Goal: Information Seeking & Learning: Learn about a topic

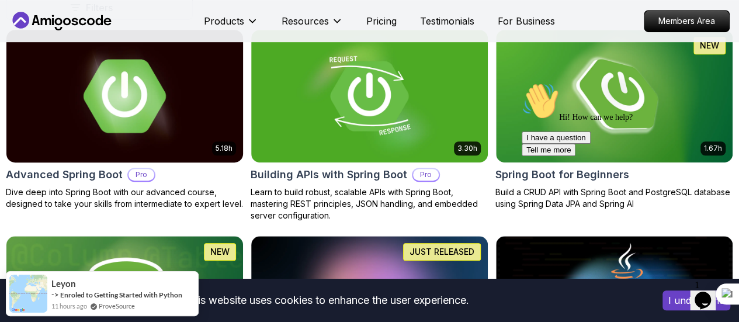
scroll to position [338, 0]
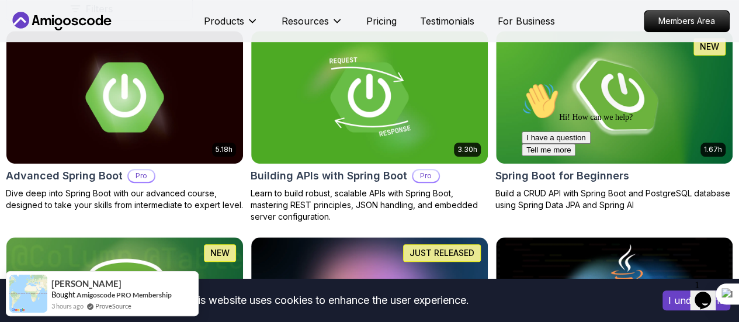
click at [619, 119] on div "Hi! How can we help? I have a question Tell me more" at bounding box center [627, 119] width 210 height 74
drag, startPoint x: 691, startPoint y: 92, endPoint x: 1234, endPoint y: 142, distance: 545.1
click at [691, 92] on div "Hi! How can we help? I have a question Tell me more" at bounding box center [627, 119] width 210 height 74
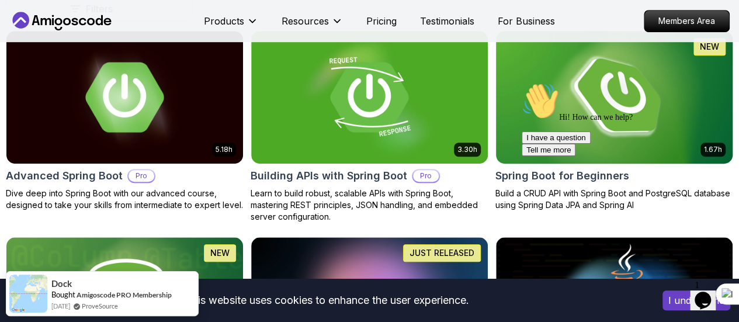
click at [688, 77] on img at bounding box center [614, 96] width 248 height 139
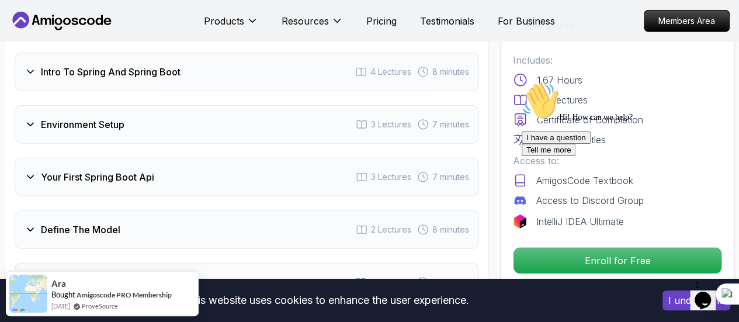
scroll to position [1663, 0]
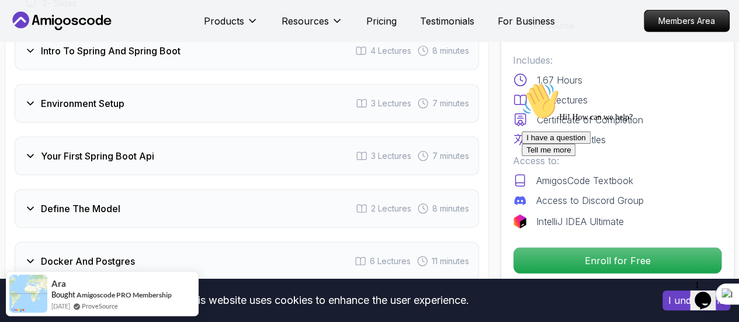
click at [157, 58] on div "Intro To Spring And Spring Boot 4 Lectures 8 minutes" at bounding box center [247, 51] width 465 height 39
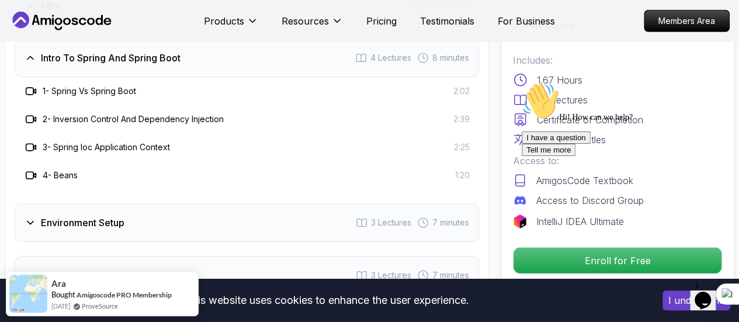
scroll to position [1598, 0]
click at [160, 58] on h3 "Intro To Spring And Spring Boot" at bounding box center [111, 59] width 140 height 14
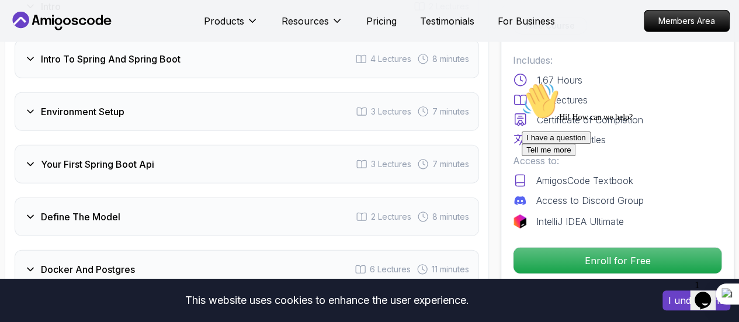
click at [165, 101] on div "Environment Setup 3 Lectures 7 minutes" at bounding box center [247, 111] width 465 height 39
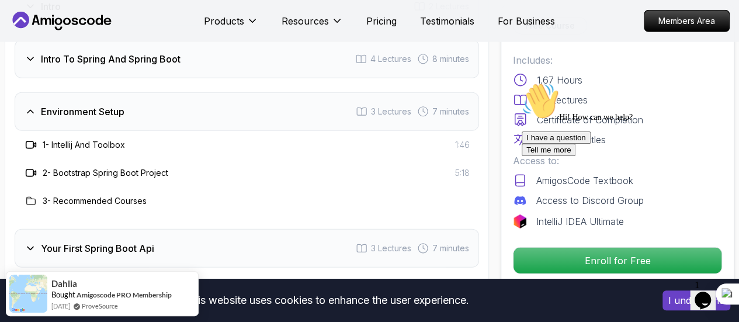
click at [165, 101] on div "Environment Setup 3 Lectures 7 minutes" at bounding box center [247, 111] width 465 height 39
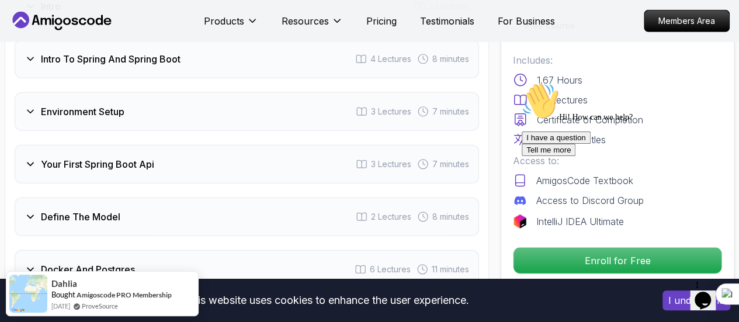
click at [170, 153] on div "Your First Spring Boot Api 3 Lectures 7 minutes" at bounding box center [247, 164] width 465 height 39
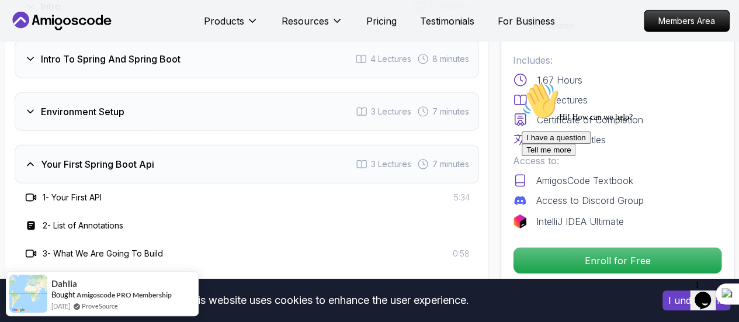
click at [170, 153] on div "Your First Spring Boot Api 3 Lectures 7 minutes" at bounding box center [247, 164] width 465 height 39
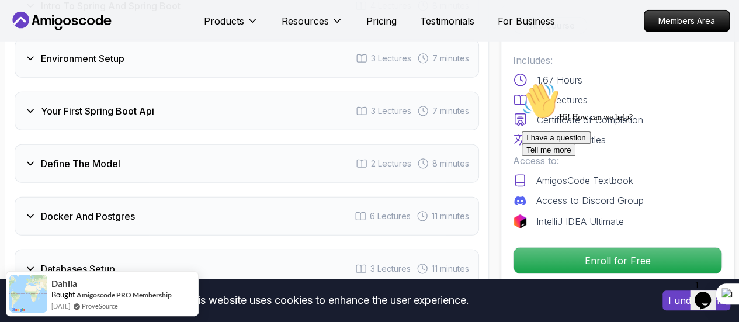
scroll to position [1655, 0]
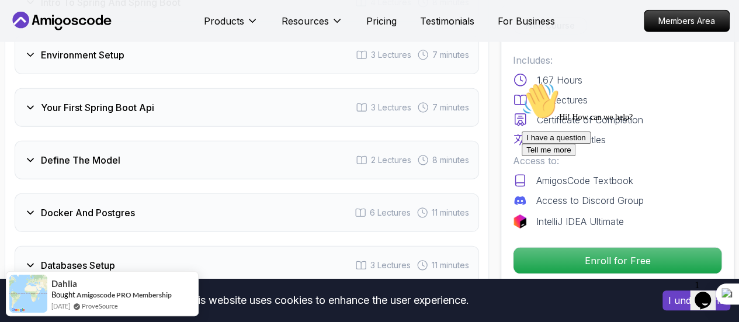
click at [170, 153] on div "Define The Model 2 Lectures 8 minutes" at bounding box center [247, 160] width 465 height 39
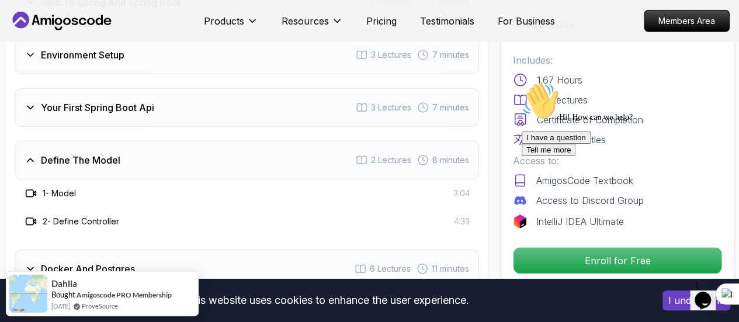
click at [170, 153] on div "Define The Model 2 Lectures 8 minutes" at bounding box center [247, 160] width 465 height 39
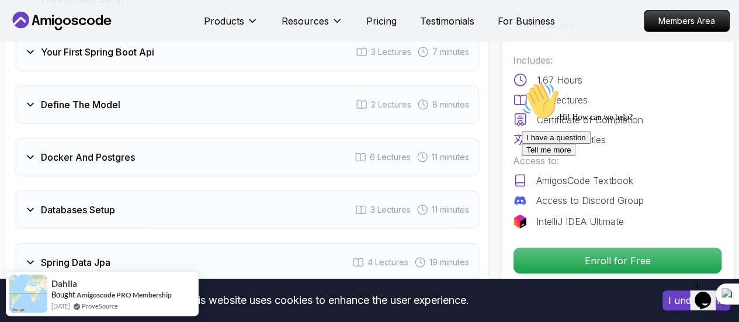
scroll to position [1712, 0]
click at [170, 153] on div "Docker And Postgres 6 Lectures 11 minutes" at bounding box center [247, 156] width 465 height 39
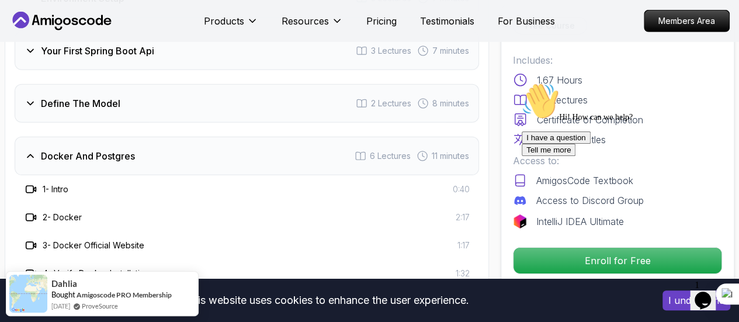
click at [170, 153] on div "Docker And Postgres 6 Lectures 11 minutes" at bounding box center [247, 156] width 465 height 39
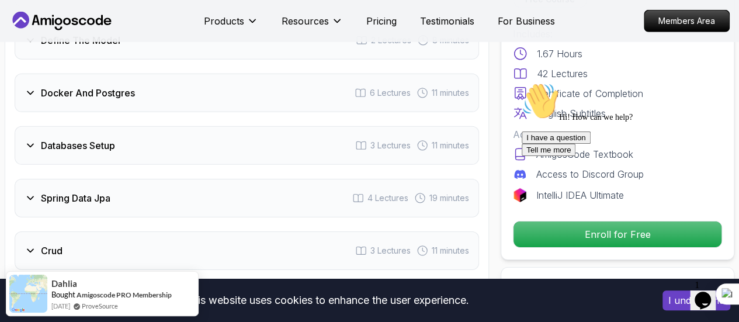
scroll to position [1776, 0]
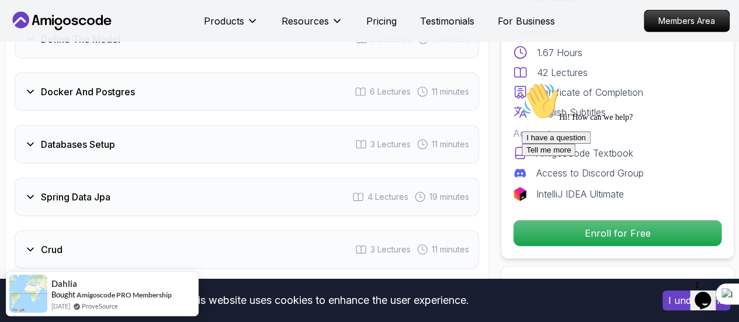
click at [170, 153] on div "Databases Setup 3 Lectures 11 minutes" at bounding box center [247, 144] width 465 height 39
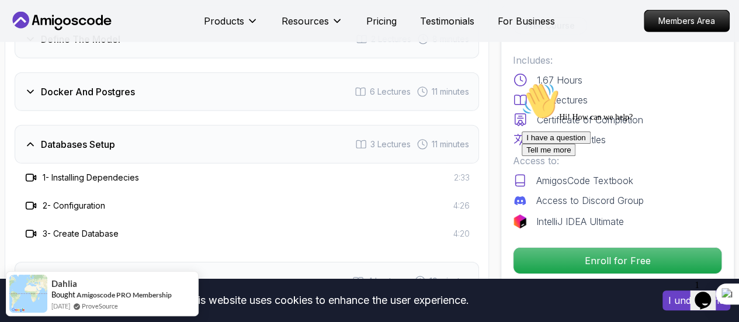
click at [170, 153] on div "Databases Setup 3 Lectures 11 minutes" at bounding box center [247, 144] width 465 height 39
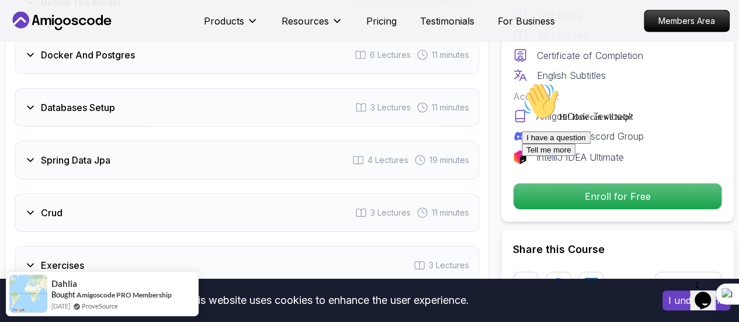
scroll to position [1812, 0]
click at [170, 153] on div "Spring Data Jpa 4 Lectures 19 minutes" at bounding box center [247, 160] width 465 height 39
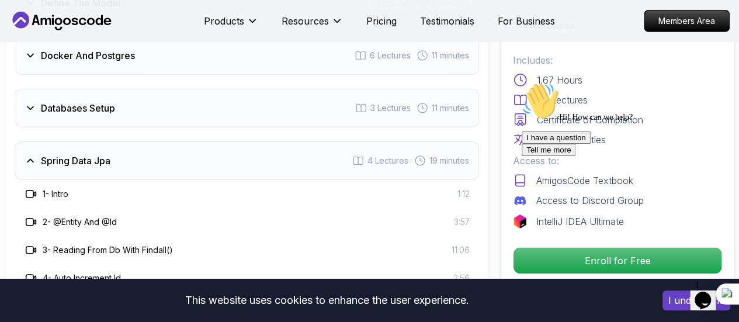
click at [170, 153] on div "Spring Data Jpa 4 Lectures 19 minutes" at bounding box center [247, 160] width 465 height 39
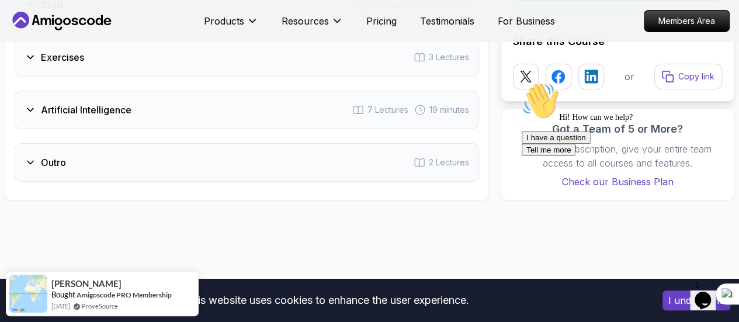
scroll to position [2022, 0]
